Goal: Task Accomplishment & Management: Complete application form

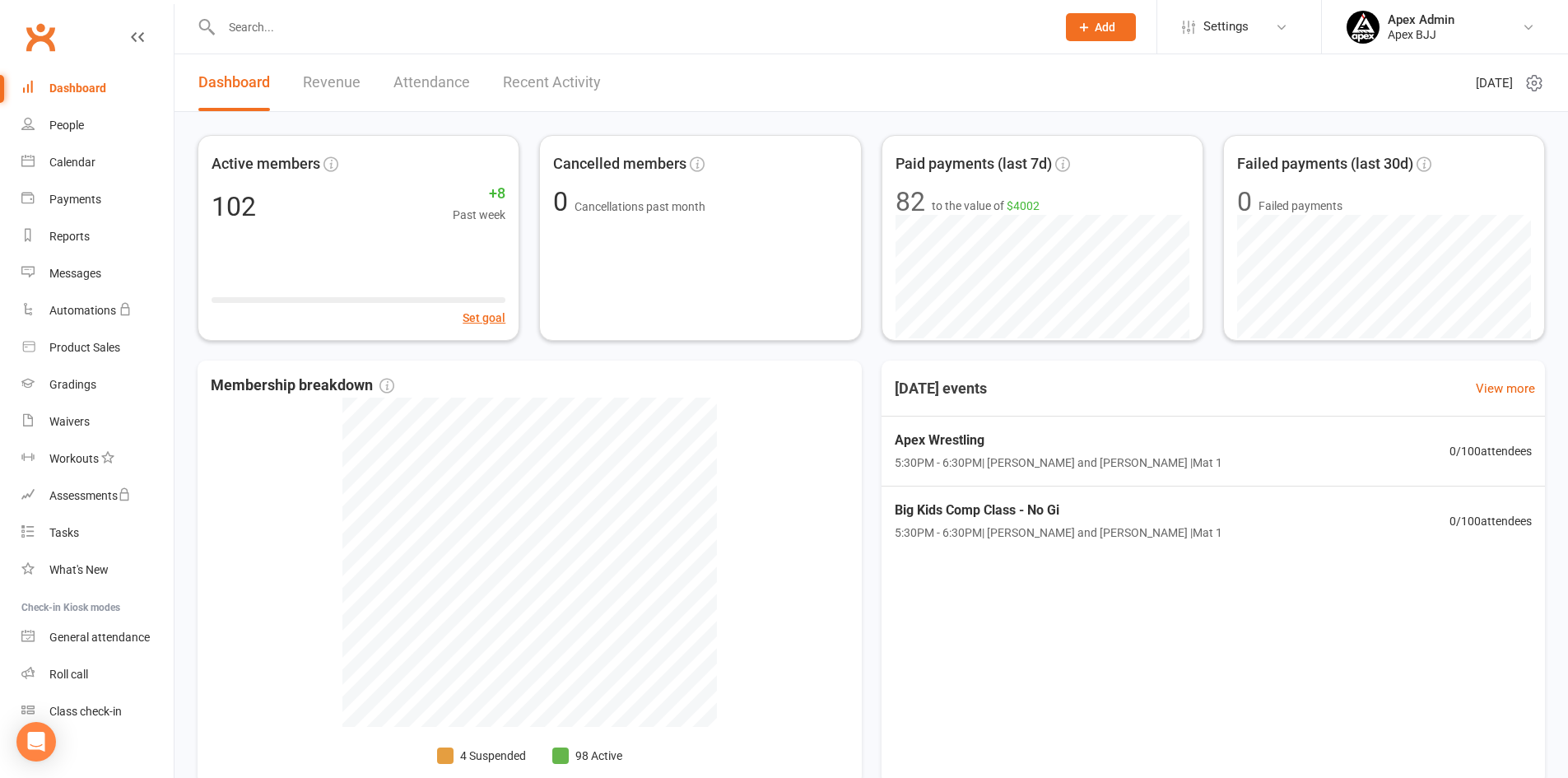
click at [347, 80] on link "Revenue" at bounding box center [331, 83] width 58 height 57
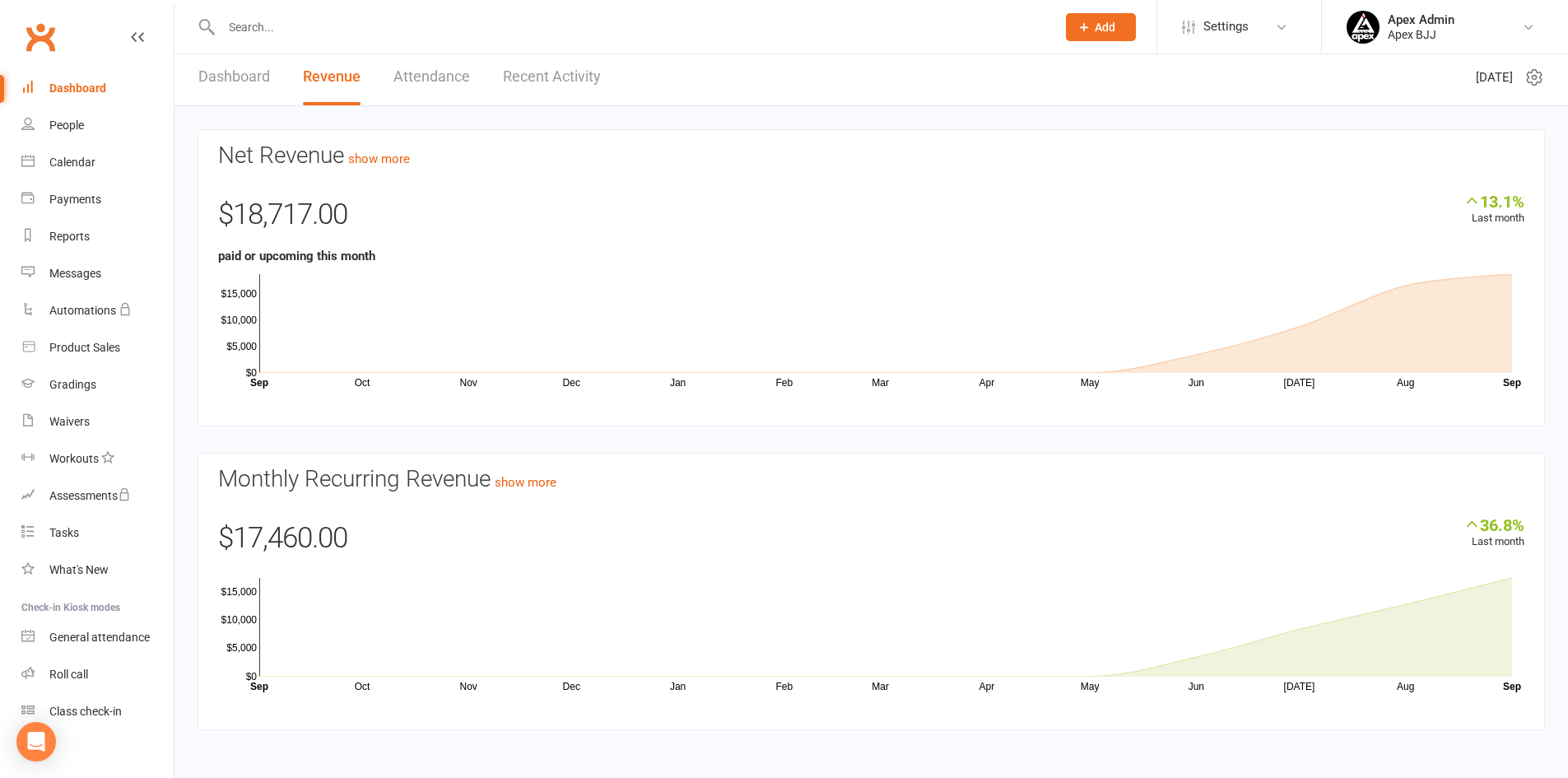
scroll to position [9, 0]
click at [541, 482] on link "show more" at bounding box center [526, 480] width 62 height 15
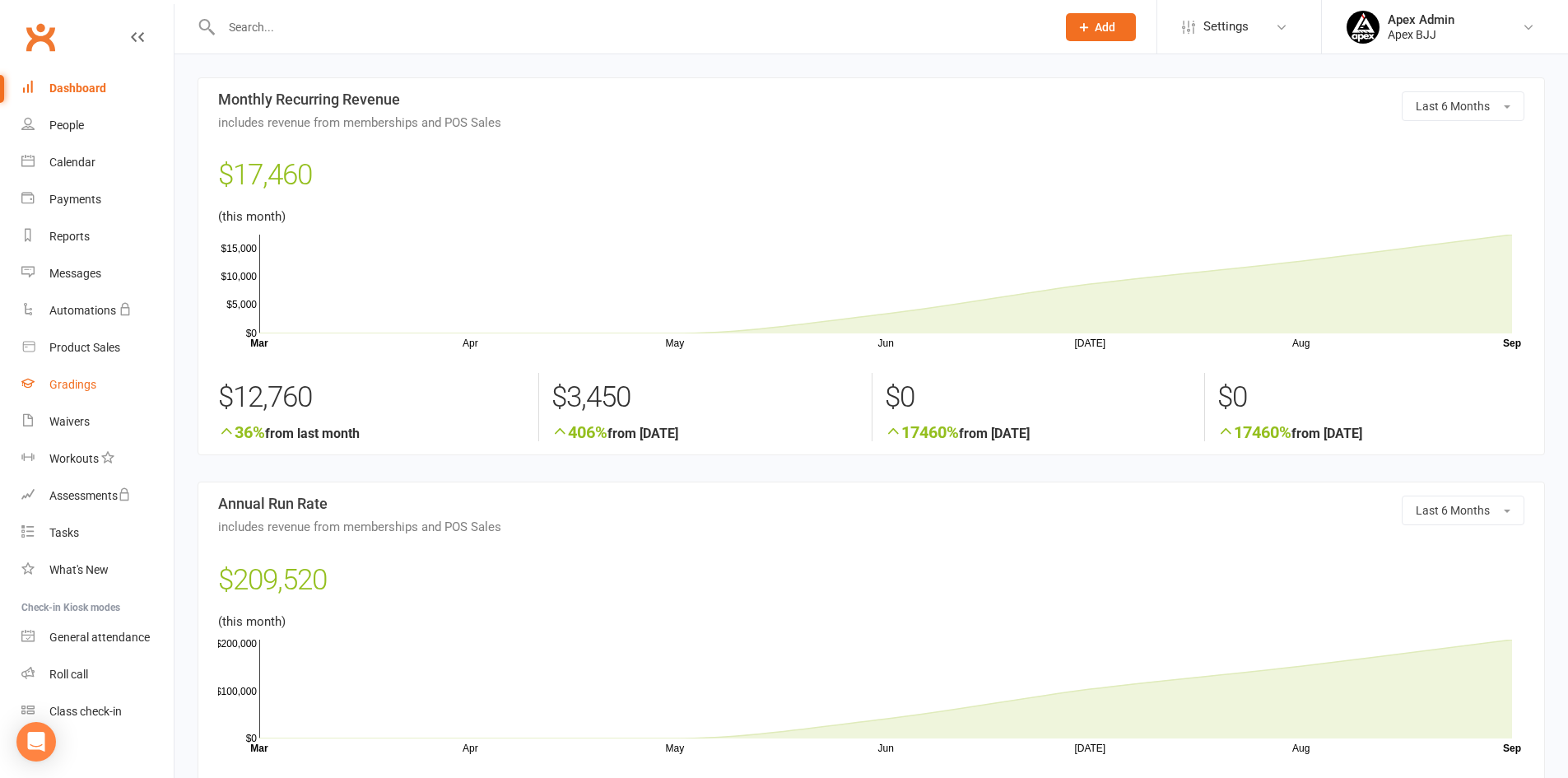
click at [77, 380] on div "Gradings" at bounding box center [72, 384] width 47 height 13
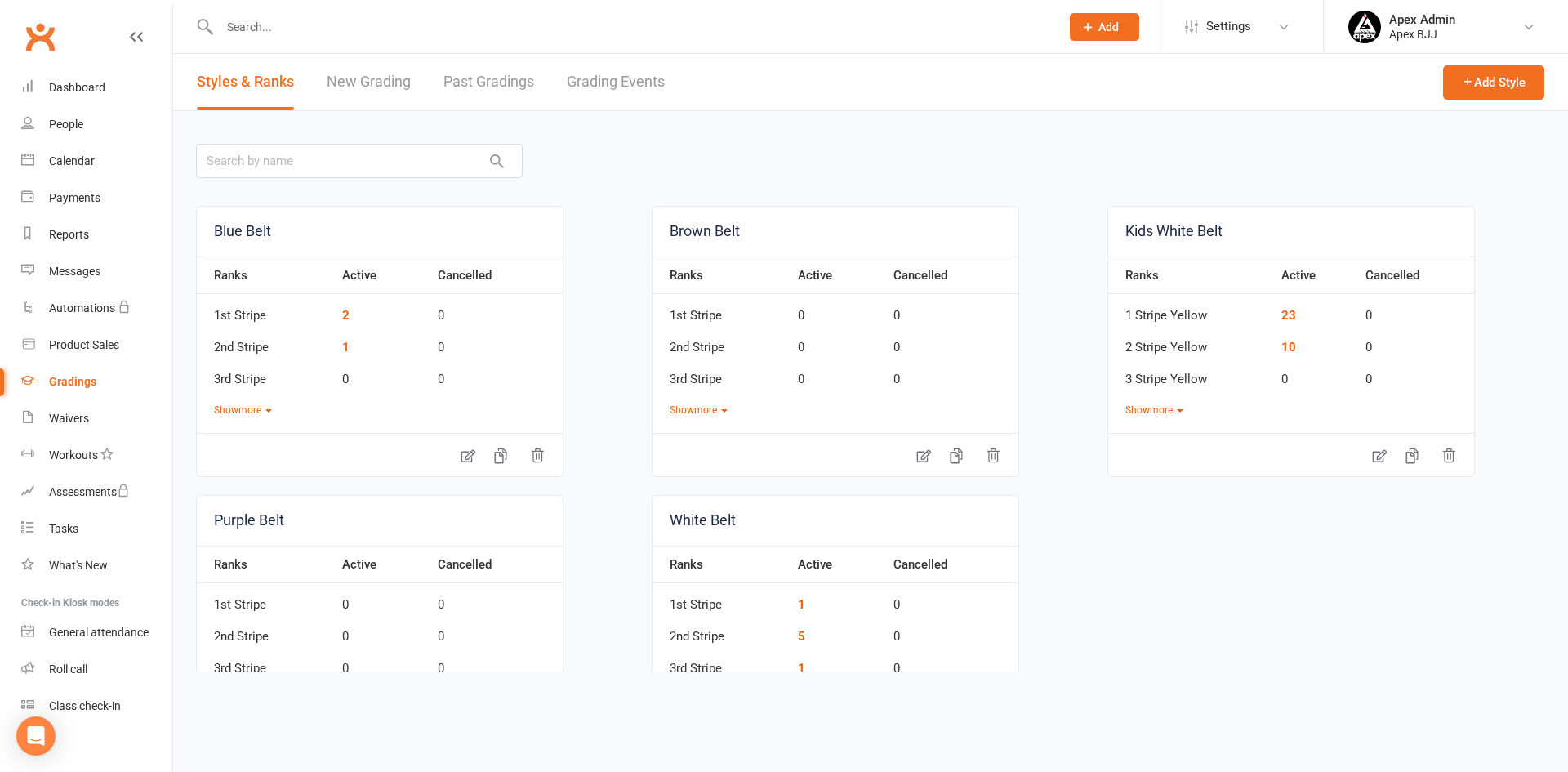
click at [368, 79] on link "New Grading" at bounding box center [369, 82] width 84 height 56
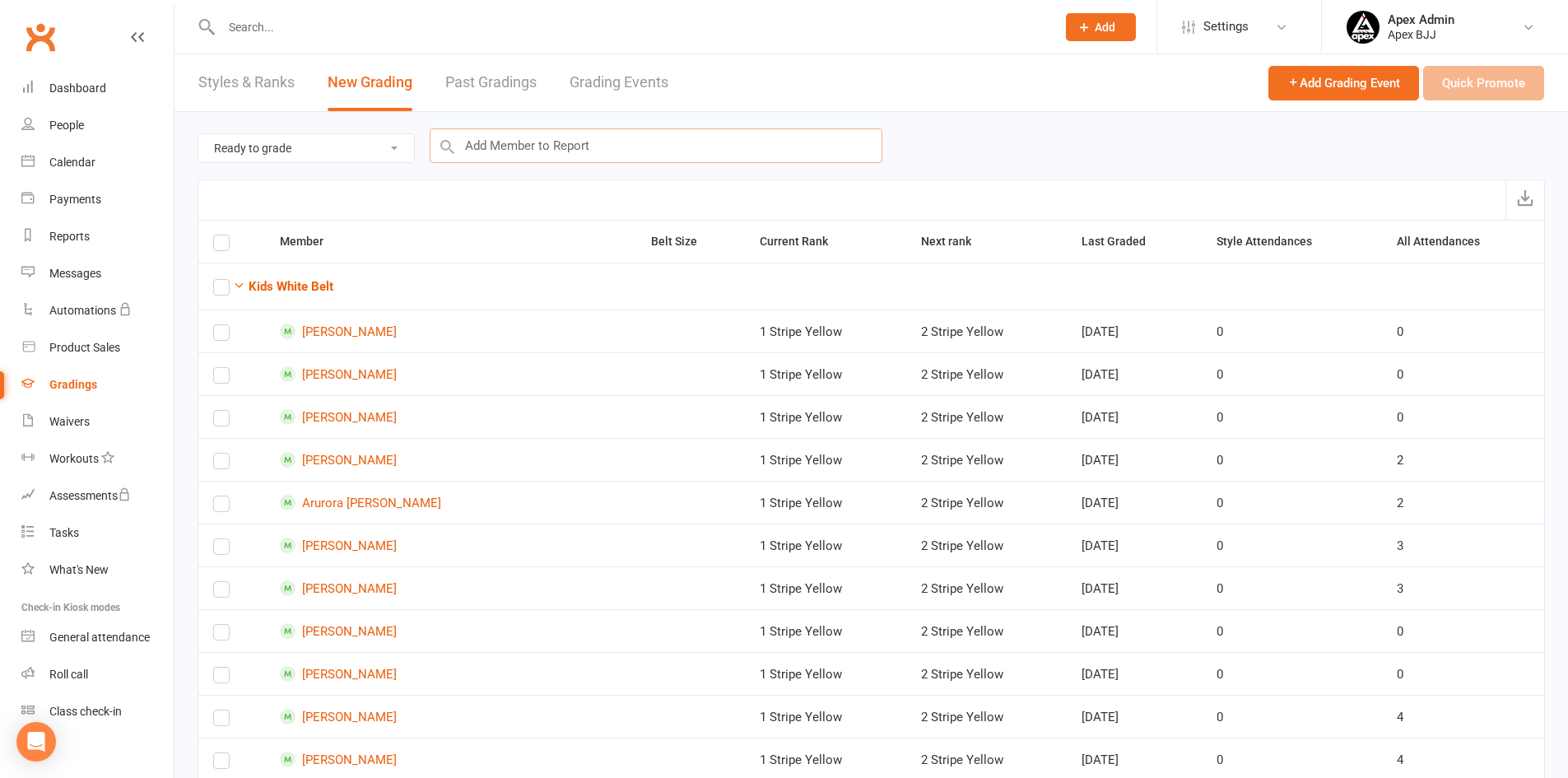
click at [486, 152] on input "text" at bounding box center [655, 146] width 453 height 35
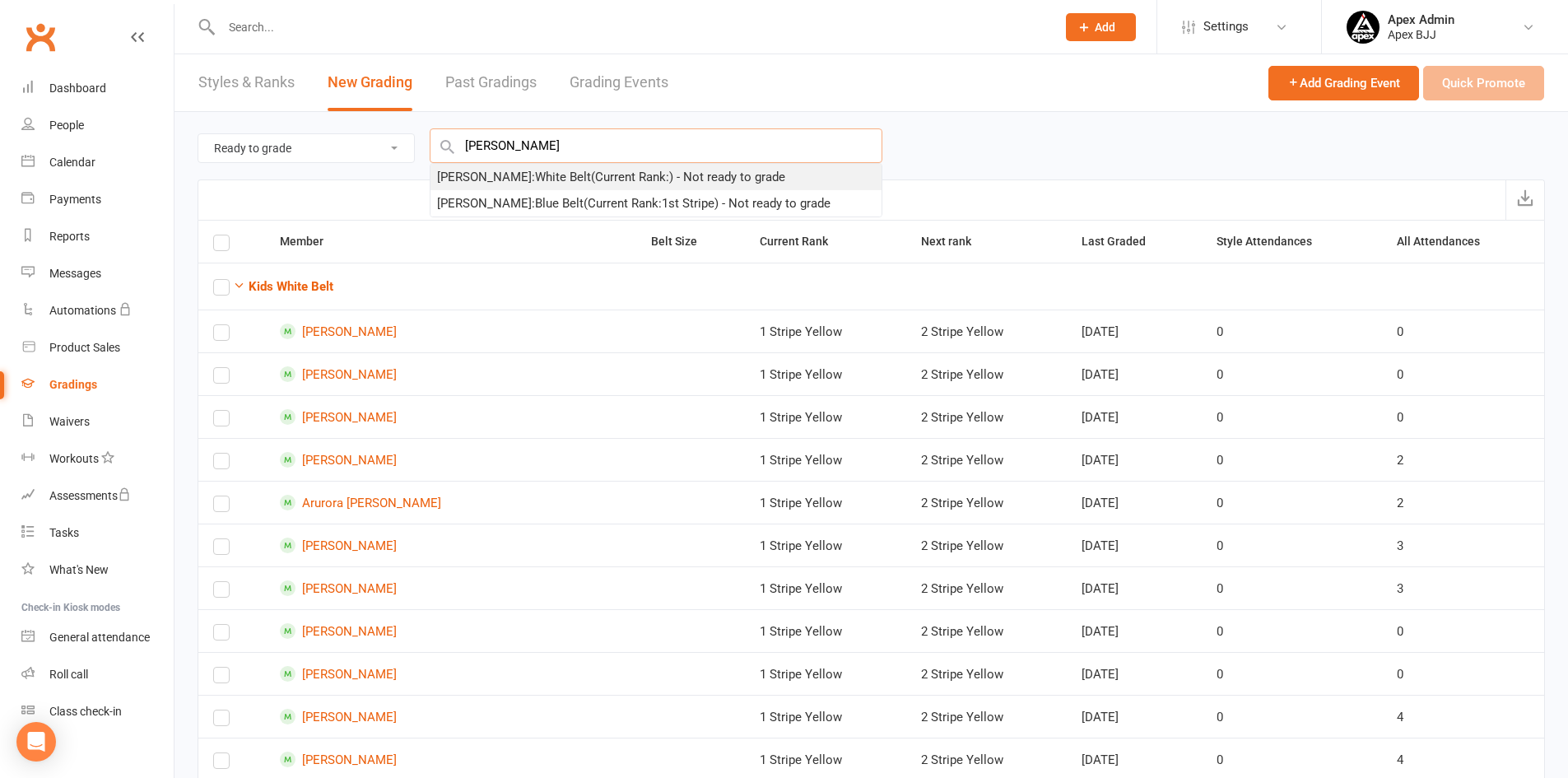
type input "[PERSON_NAME]"
click at [491, 175] on div "[PERSON_NAME] : White Belt (Current Rank: ) - Not ready to grade" at bounding box center [611, 177] width 348 height 20
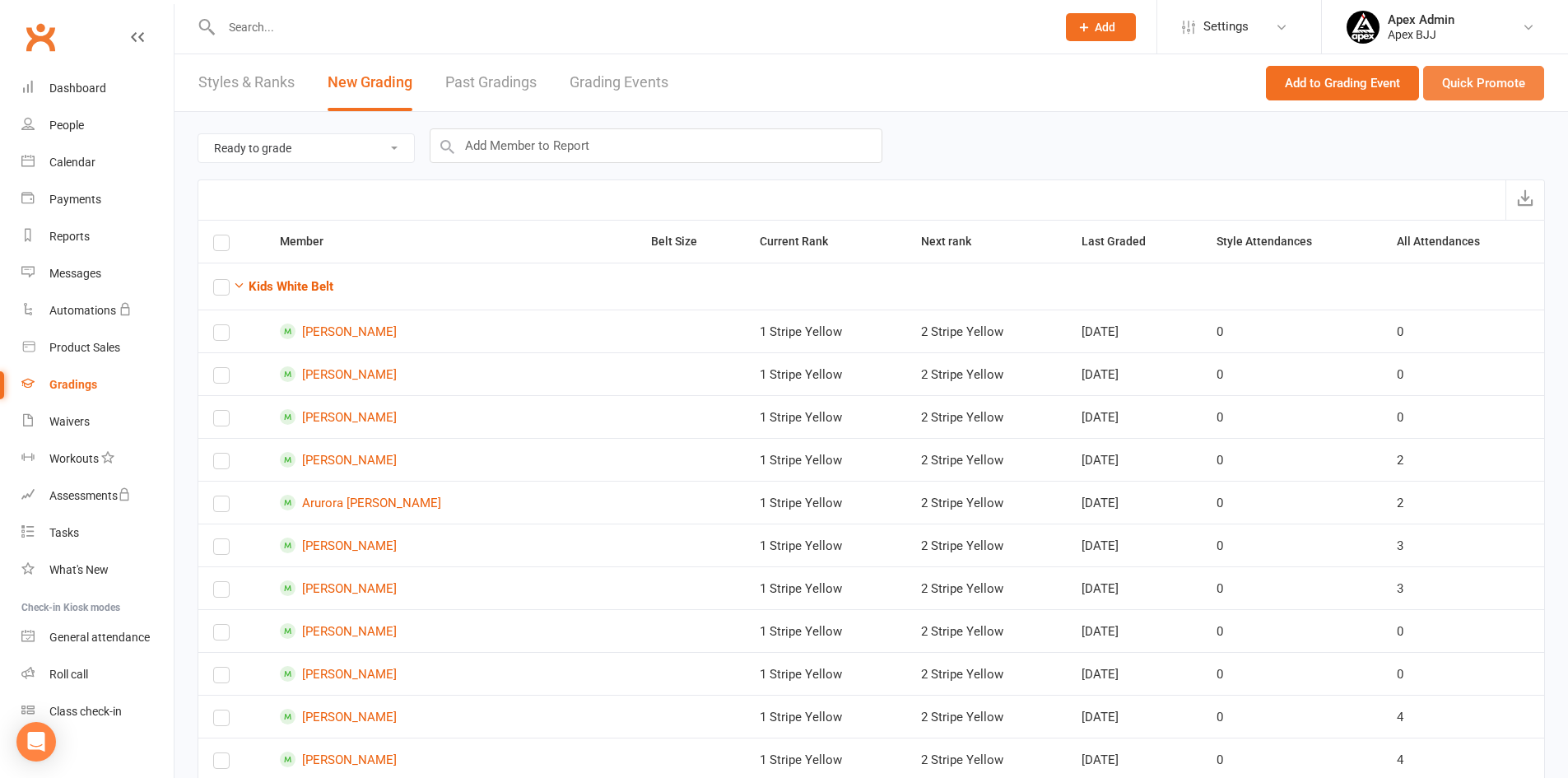
click at [1462, 87] on button "Quick Promote" at bounding box center [1484, 83] width 121 height 35
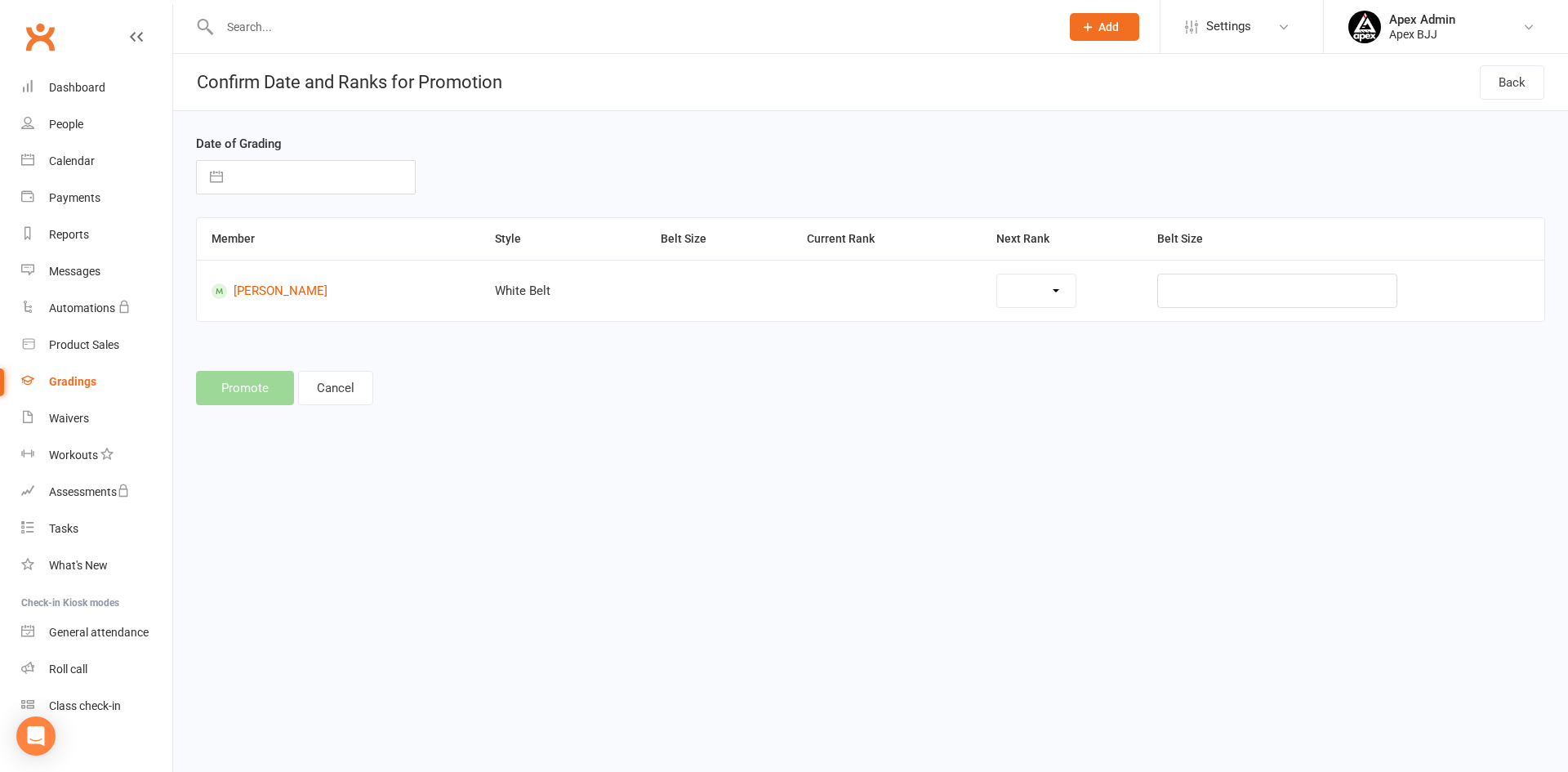
select select "42681"
click at [293, 181] on input "text" at bounding box center [322, 177] width 184 height 33
select select "7"
select select "2025"
select select "8"
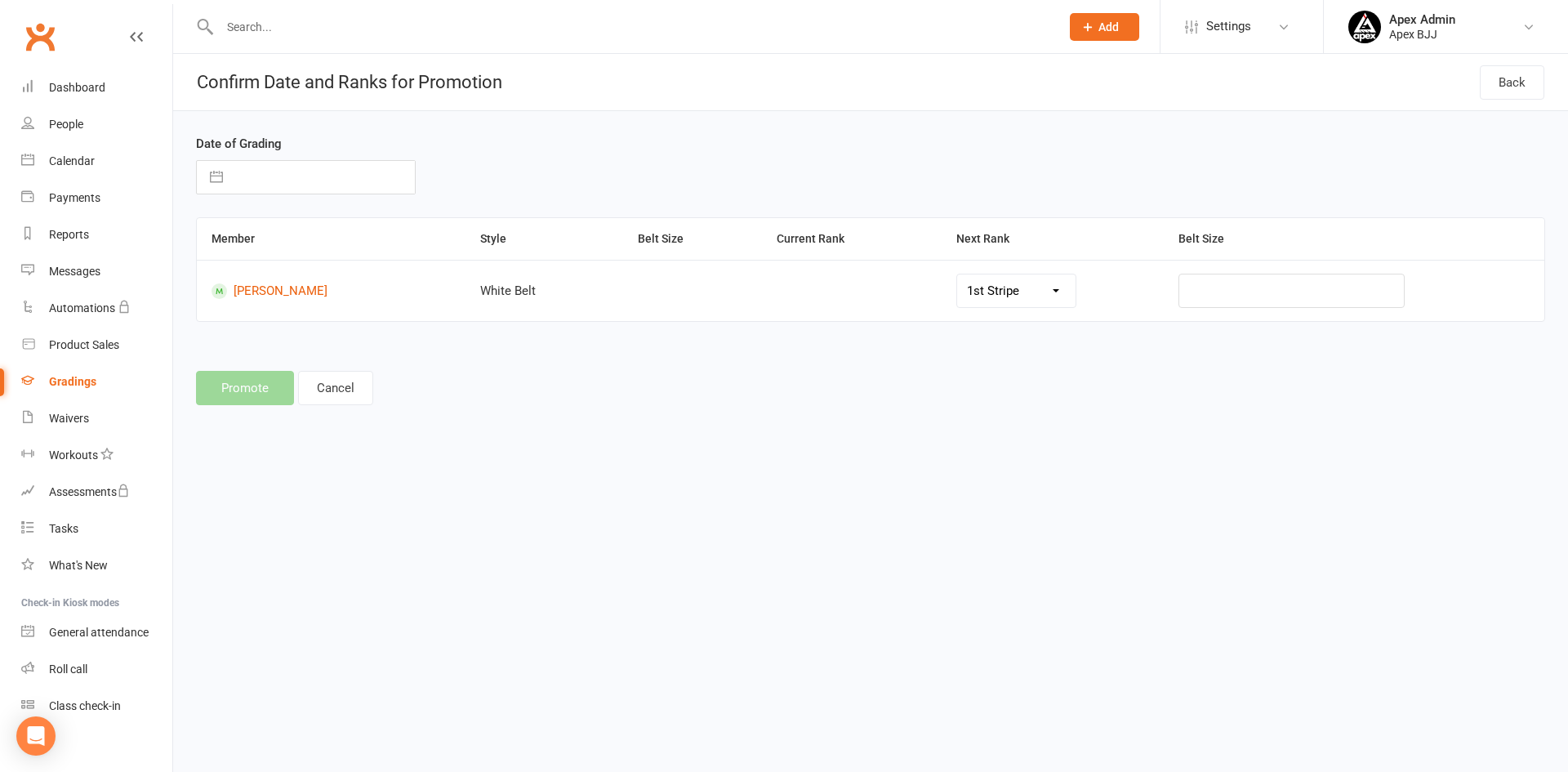
select select "2025"
select select "9"
select select "2025"
click at [322, 336] on td "10" at bounding box center [326, 332] width 32 height 31
type input "[DATE]"
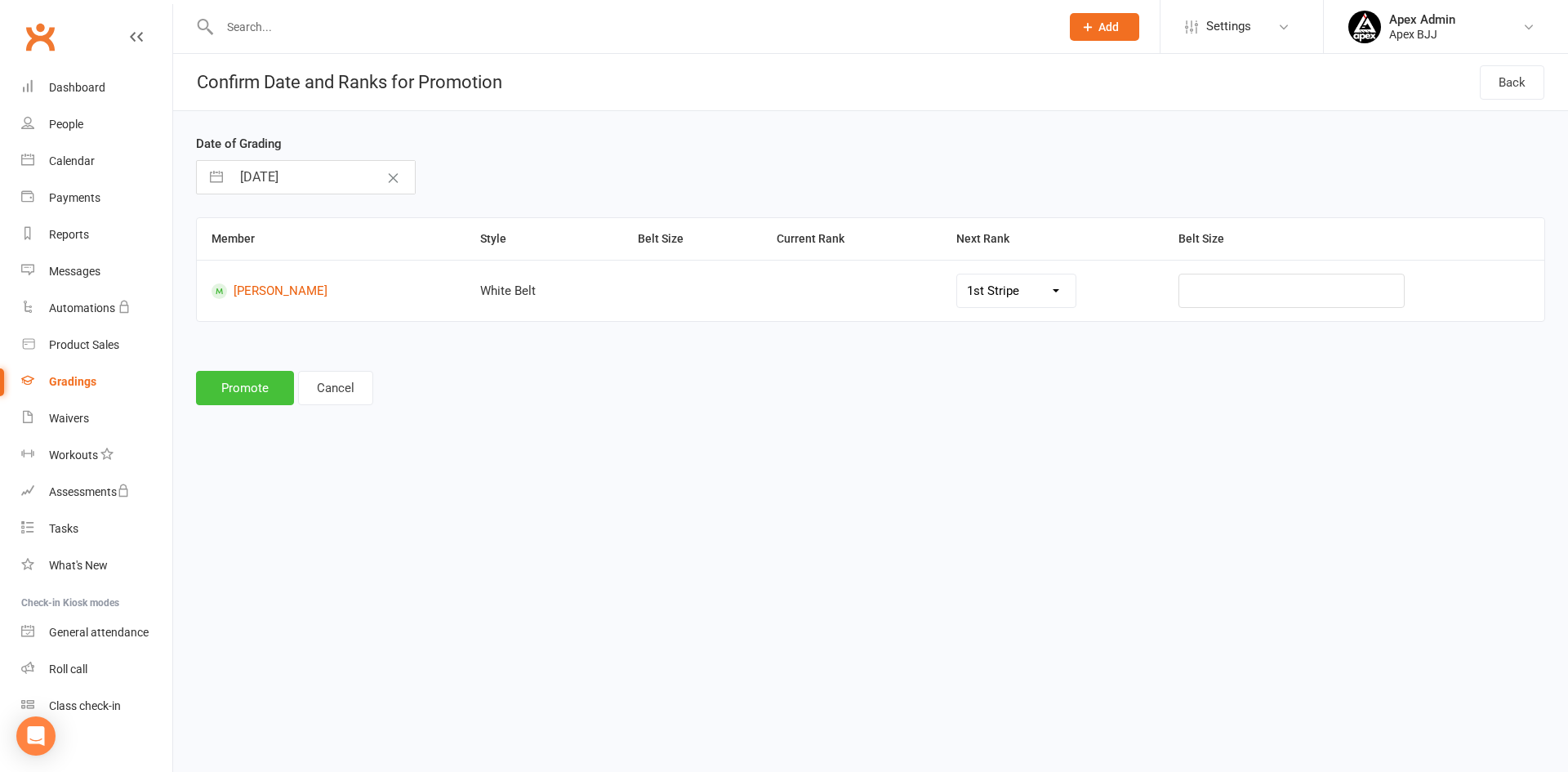
click at [260, 392] on button "Promote" at bounding box center [245, 388] width 98 height 34
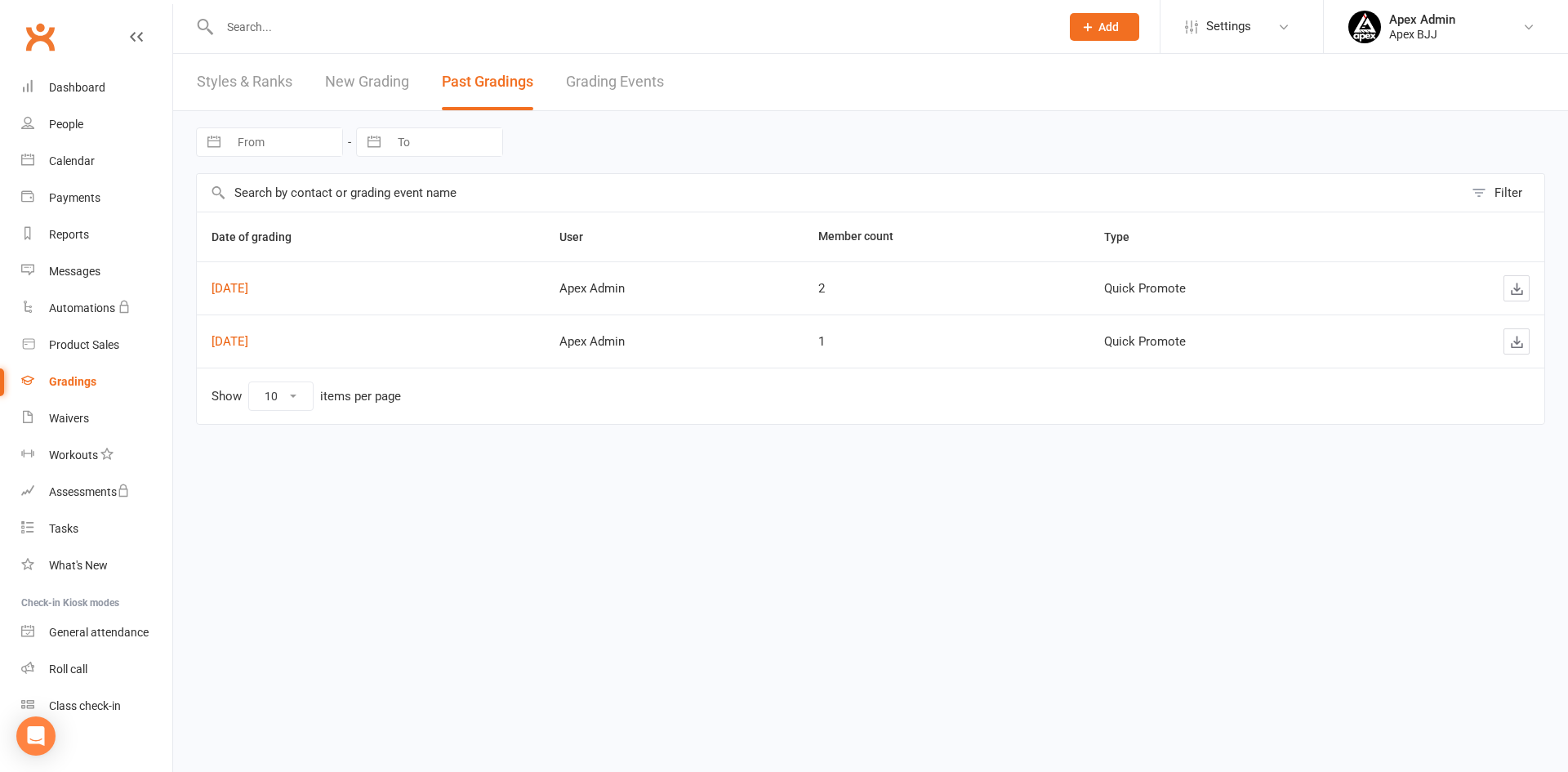
click at [351, 36] on input "text" at bounding box center [631, 27] width 834 height 23
type input "j"
click at [69, 89] on div "Dashboard" at bounding box center [77, 87] width 56 height 13
